Goal: Information Seeking & Learning: Find contact information

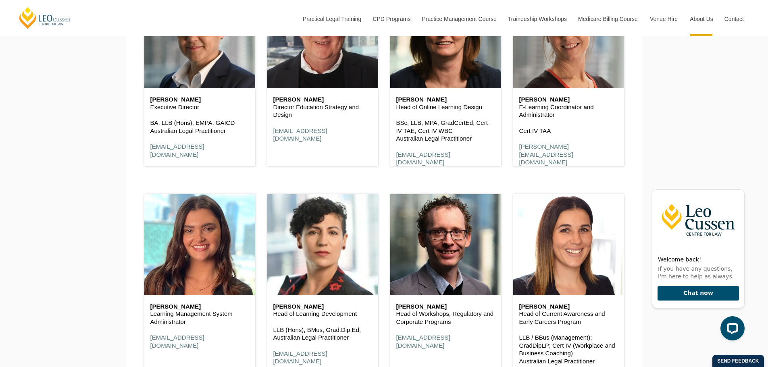
scroll to position [3949, 0]
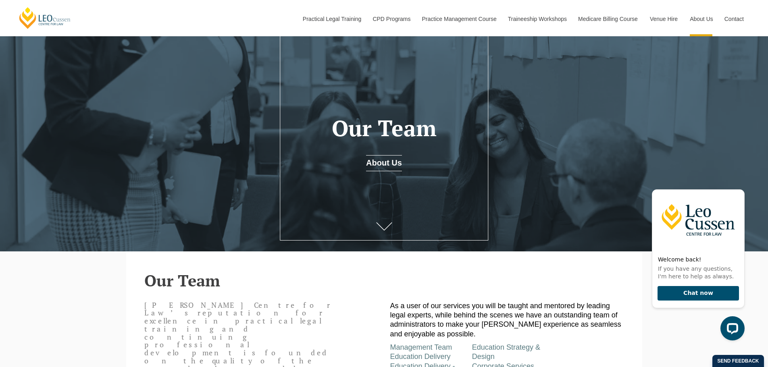
scroll to position [0, 0]
